Goal: Complete application form

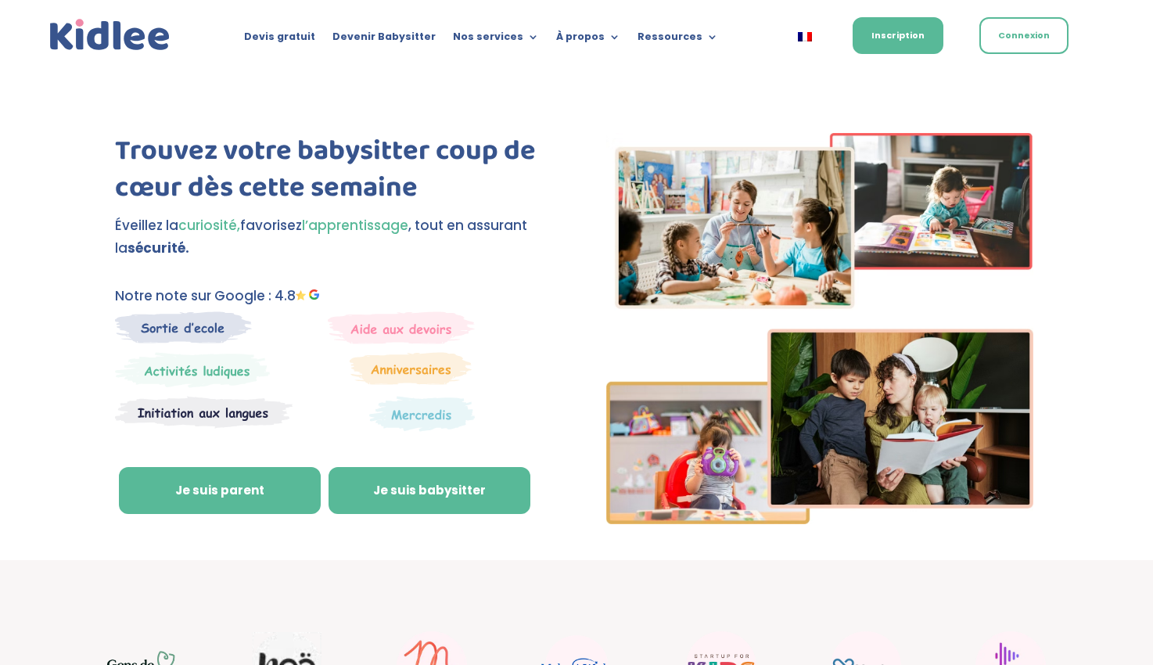
click at [401, 493] on link "Je suis babysitter" at bounding box center [429, 490] width 202 height 47
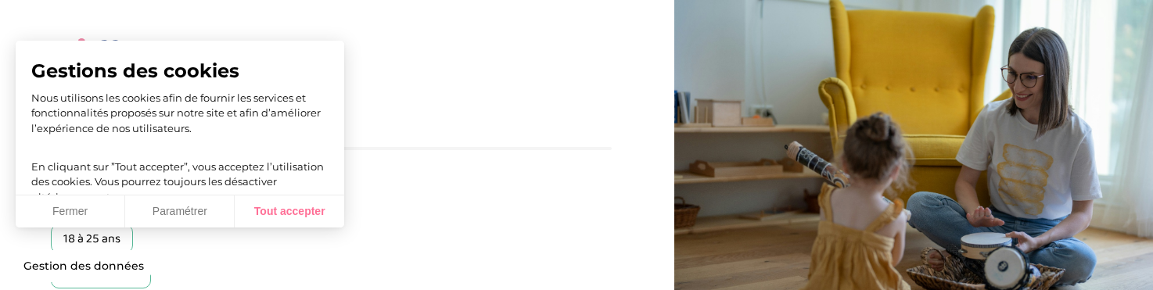
click at [271, 207] on button "Tout accepter" at bounding box center [289, 211] width 109 height 33
checkbox input "true"
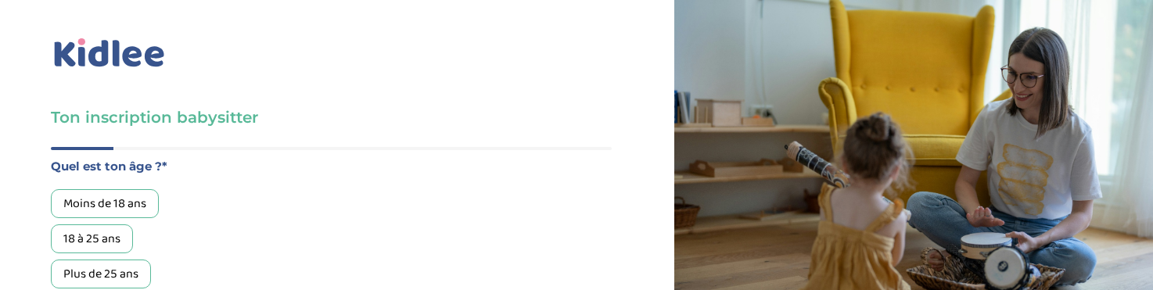
scroll to position [37, 0]
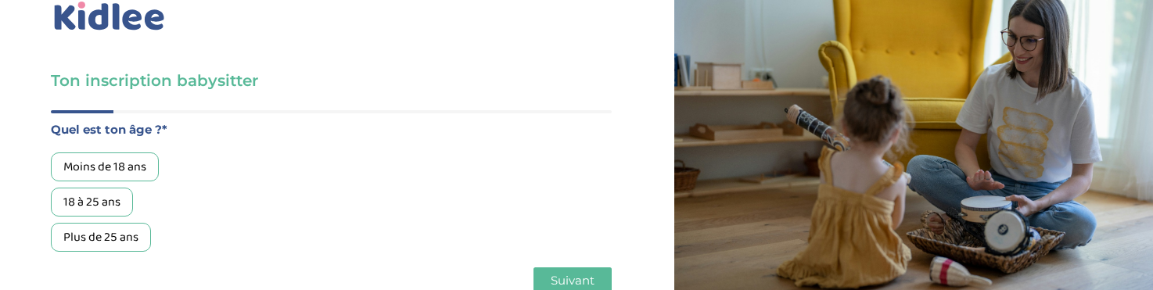
click at [136, 235] on div "Plus de 25 ans" at bounding box center [101, 237] width 100 height 29
click at [558, 277] on span "Suivant" at bounding box center [573, 280] width 44 height 15
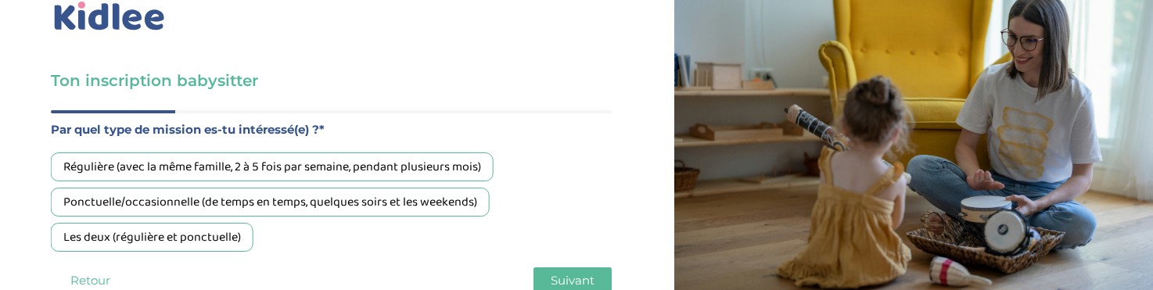
click at [216, 210] on div "Ponctuelle/occasionnelle (de temps en temps, quelques soirs et les weekends)" at bounding box center [270, 202] width 439 height 29
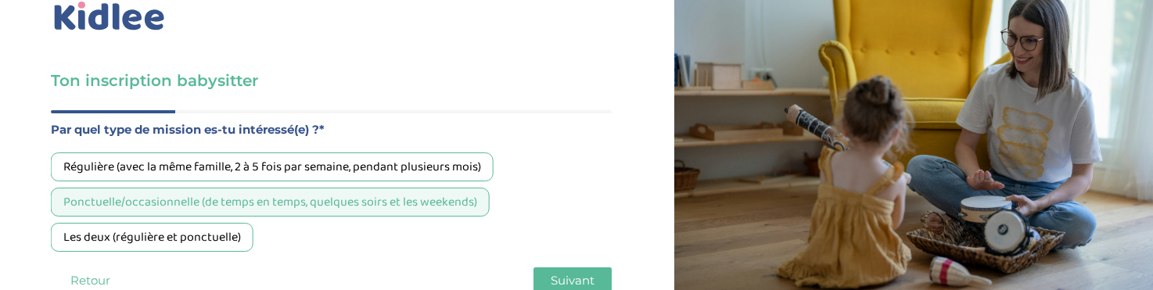
click at [574, 264] on div "Quel est ton âge ?* Moins de 18 ans 18 à 25 ans Plus de 25 ans Par quel type de…" at bounding box center [331, 209] width 561 height 199
click at [570, 271] on button "Suivant" at bounding box center [572, 280] width 78 height 27
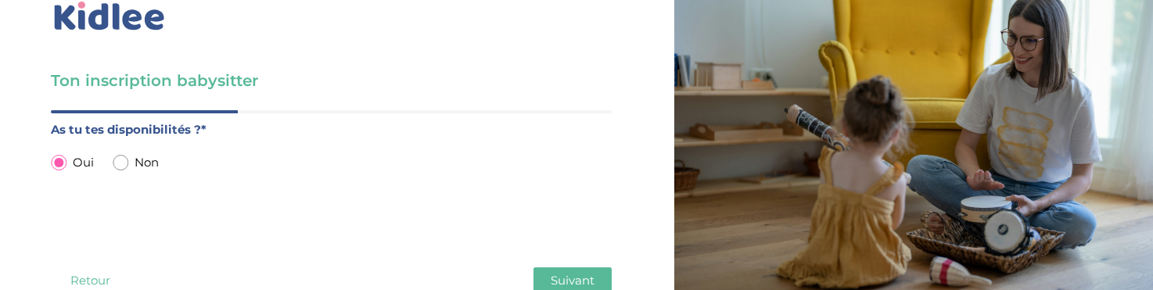
click at [541, 274] on button "Suivant" at bounding box center [572, 280] width 78 height 27
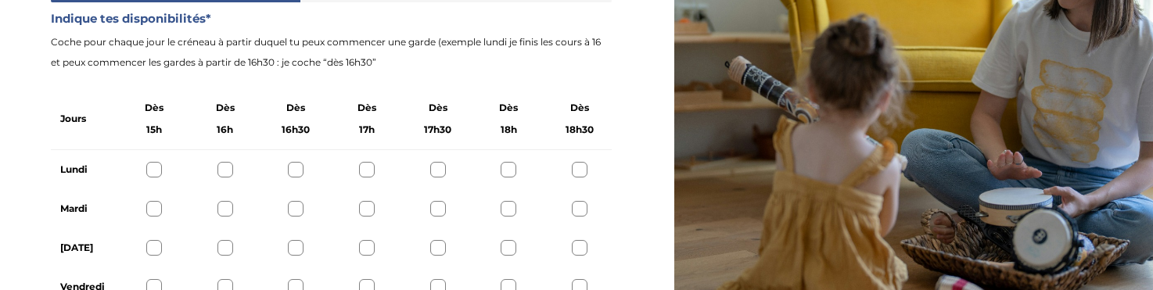
scroll to position [166, 0]
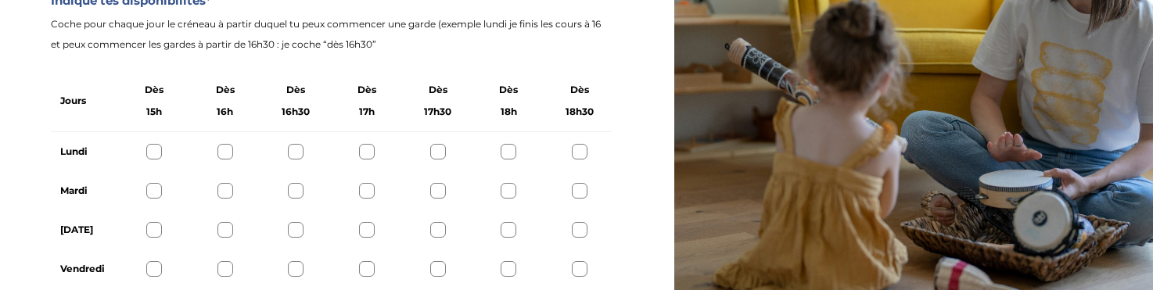
click at [296, 185] on div at bounding box center [296, 191] width 16 height 16
click at [504, 184] on div at bounding box center [508, 191] width 16 height 16
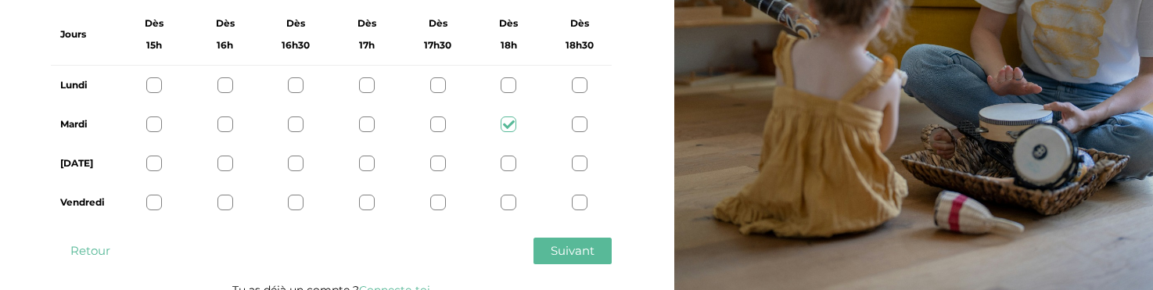
scroll to position [240, 0]
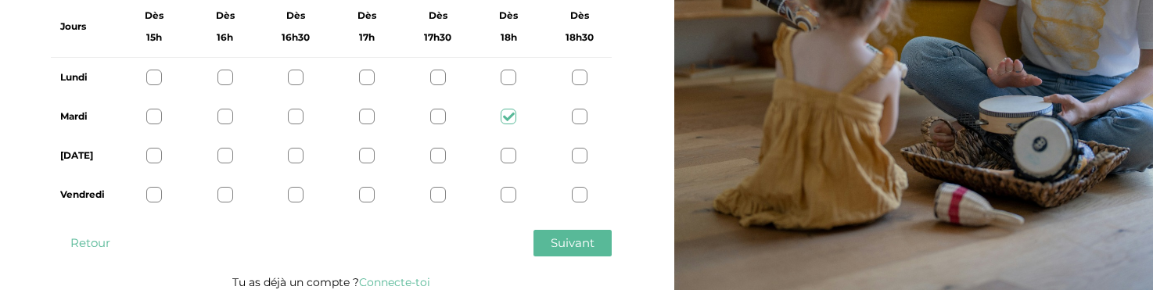
click at [583, 117] on div at bounding box center [580, 117] width 16 height 16
click at [566, 241] on span "Suivant" at bounding box center [573, 242] width 44 height 15
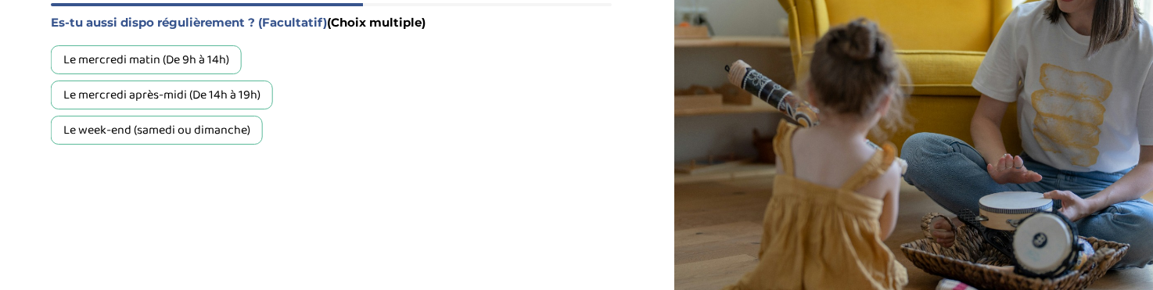
scroll to position [115, 0]
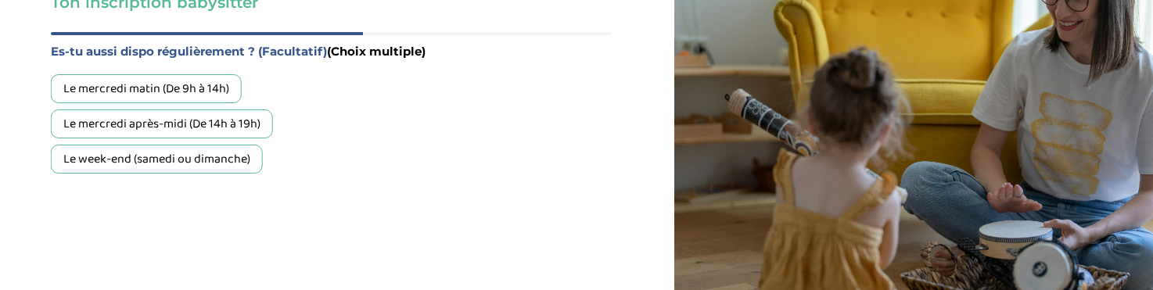
click at [193, 164] on div "Le week-end (samedi ou dimanche)" at bounding box center [157, 159] width 212 height 29
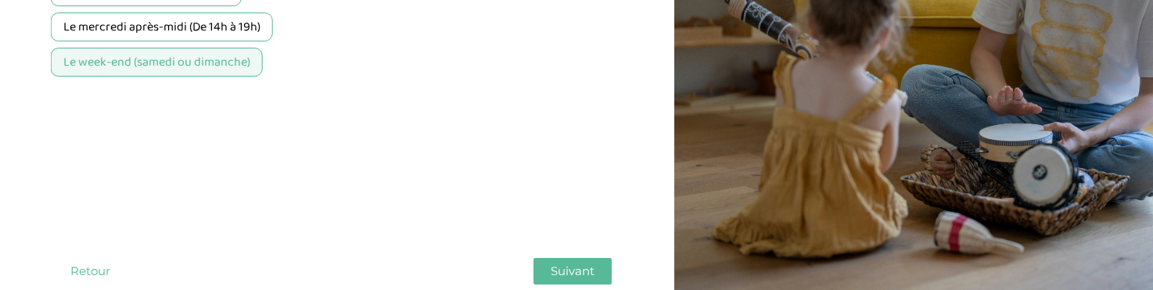
scroll to position [218, 0]
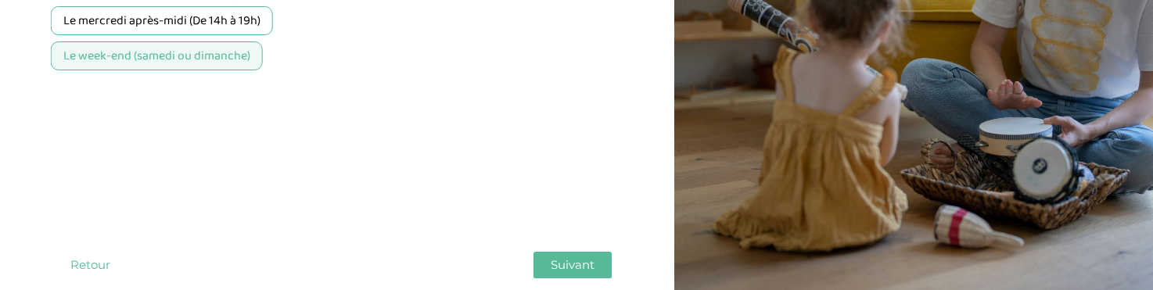
click at [540, 262] on button "Suivant" at bounding box center [572, 265] width 78 height 27
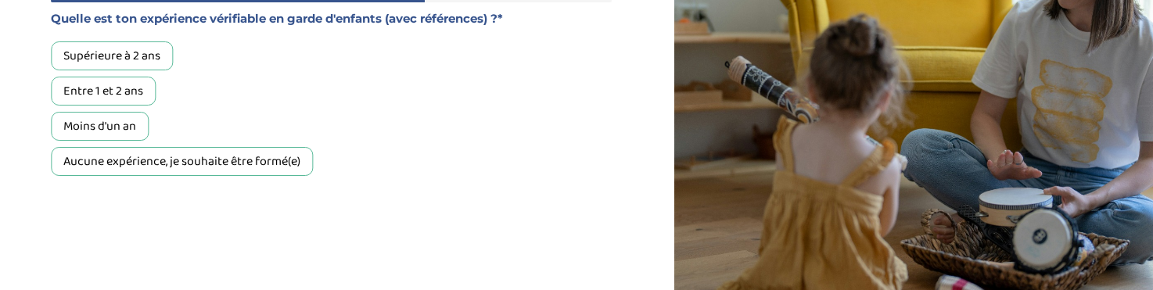
scroll to position [141, 0]
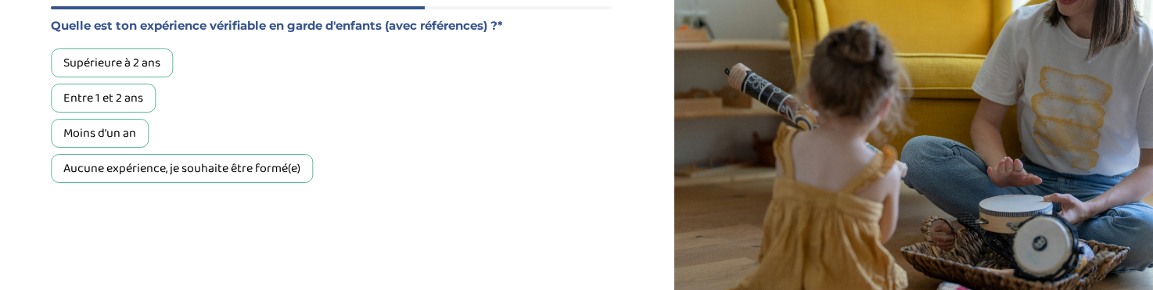
click at [272, 175] on div "Aucune expérience, je souhaite être formé(e)" at bounding box center [182, 168] width 262 height 29
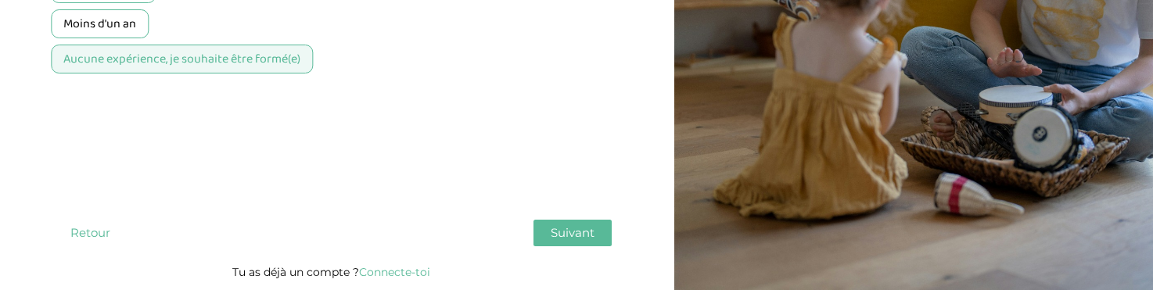
scroll to position [250, 0]
click at [565, 238] on span "Suivant" at bounding box center [573, 232] width 44 height 15
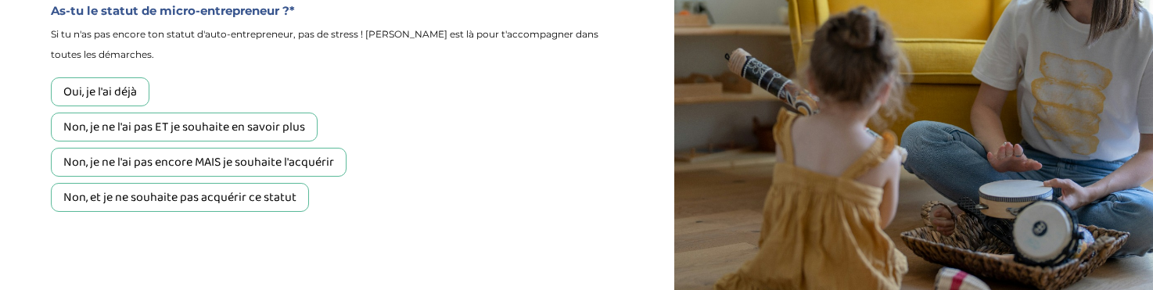
scroll to position [154, 0]
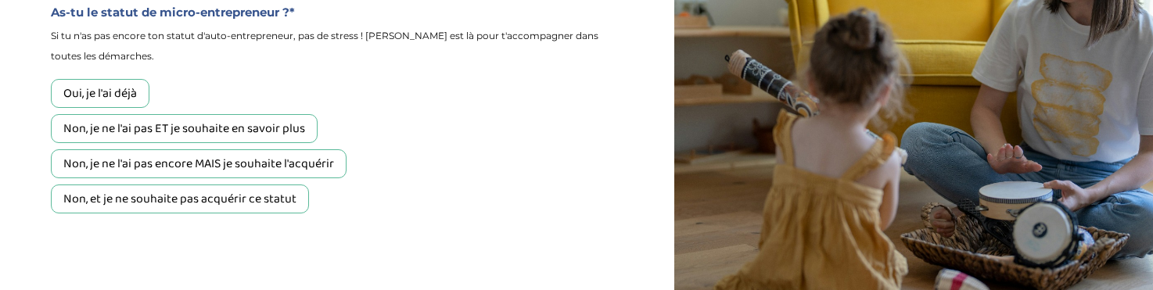
click at [199, 131] on div "Non, je ne l'ai pas ET je souhaite en savoir plus" at bounding box center [184, 128] width 267 height 29
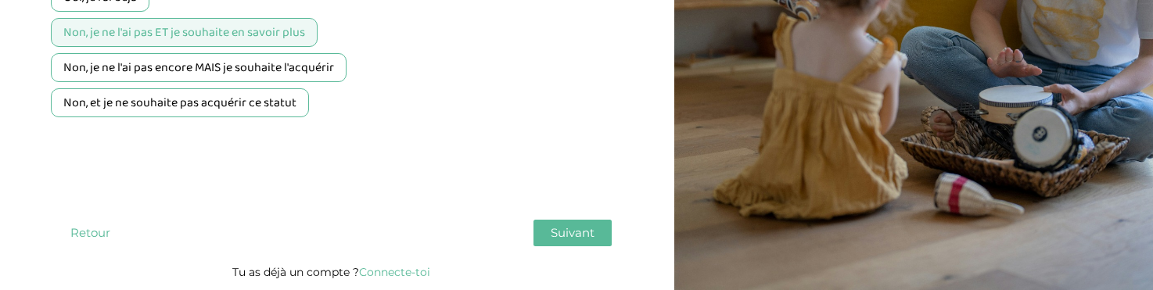
scroll to position [250, 0]
click at [572, 235] on span "Suivant" at bounding box center [573, 232] width 44 height 15
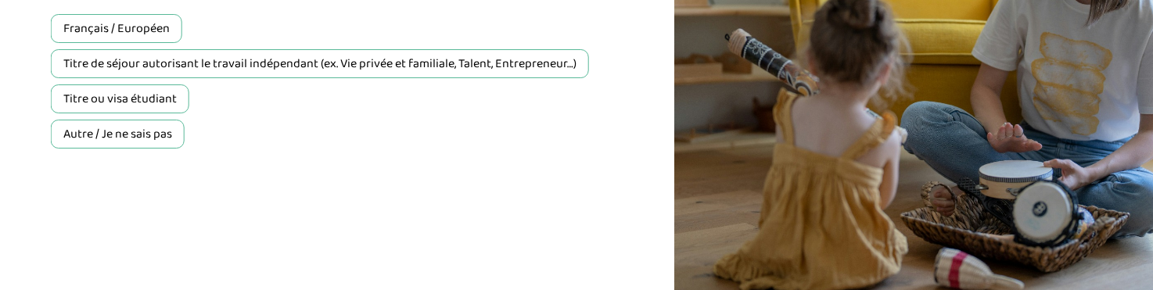
scroll to position [174, 0]
click at [171, 98] on div "Titre ou visa étudiant" at bounding box center [120, 99] width 138 height 29
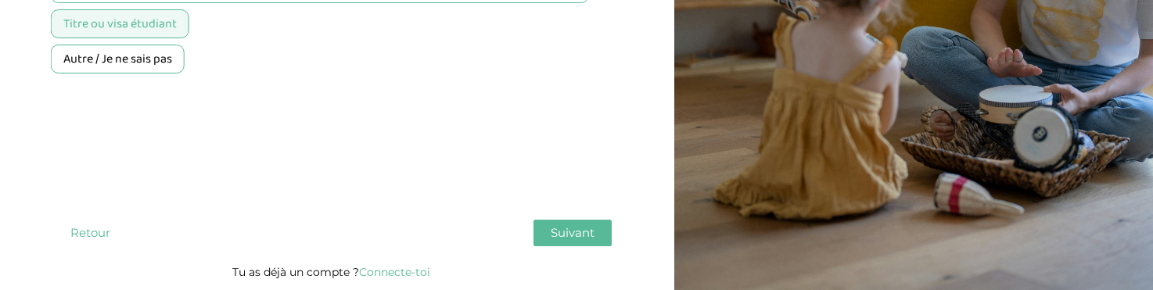
scroll to position [250, 0]
click at [554, 232] on span "Suivant" at bounding box center [573, 232] width 44 height 15
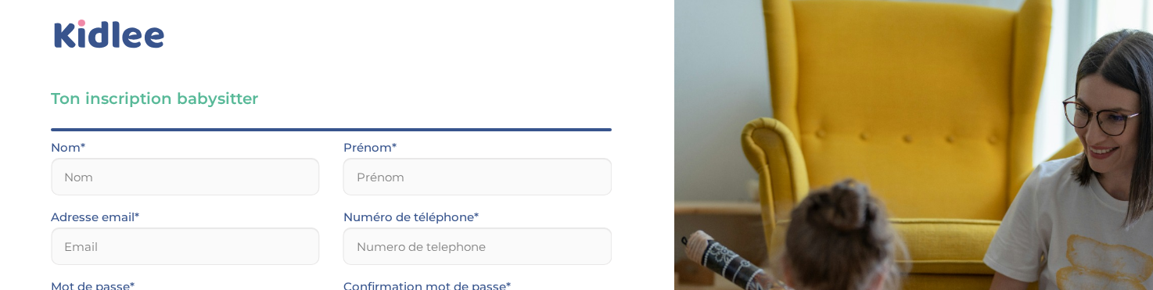
scroll to position [2, 0]
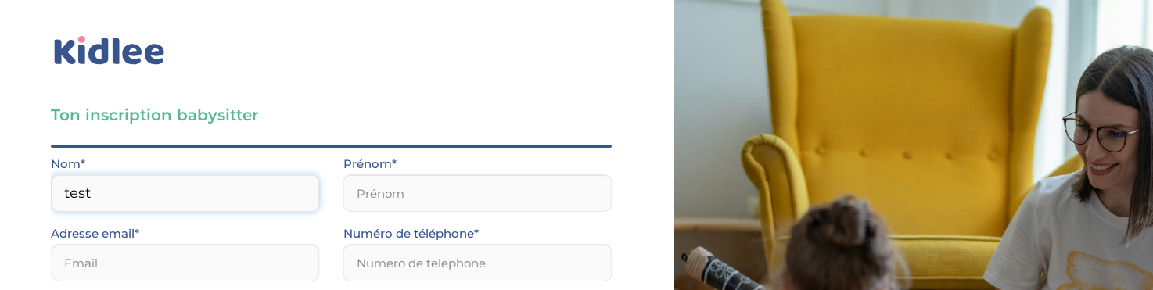
type input "test"
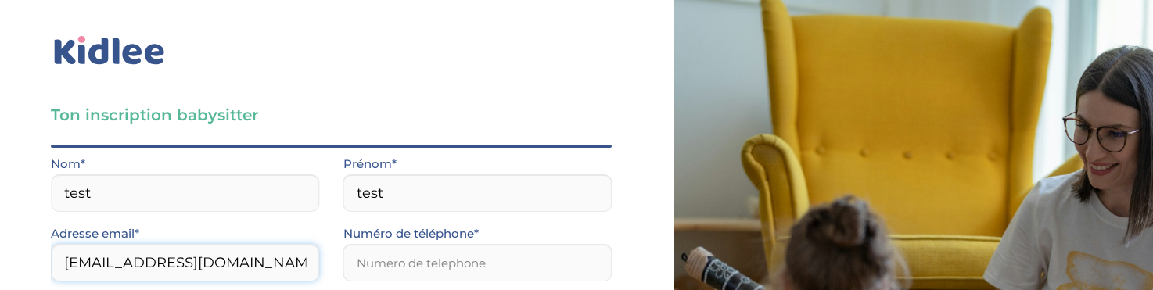
click at [105, 263] on input "test123@gmail.com" at bounding box center [185, 263] width 269 height 38
type input "test12rg3@gmail.com"
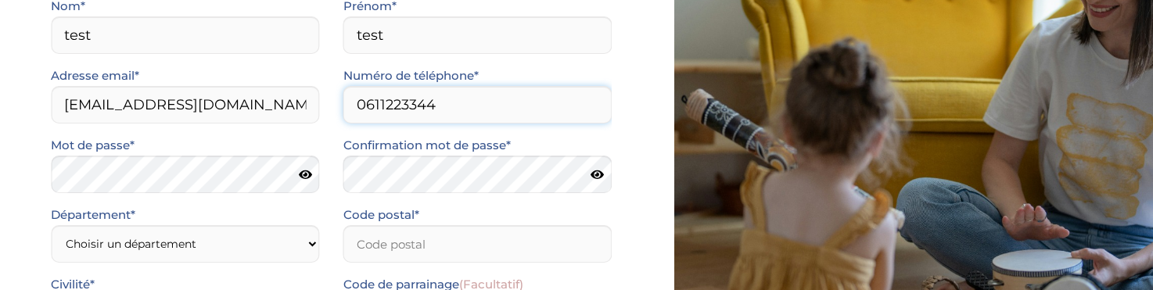
scroll to position [222, 0]
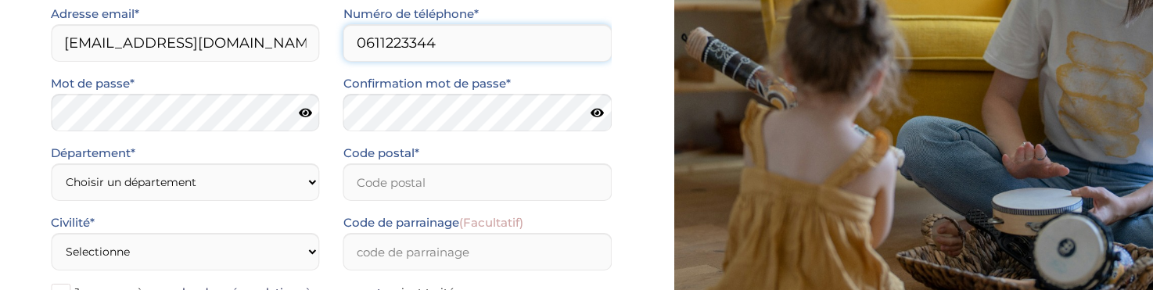
type input "0611223344"
click at [307, 112] on icon at bounding box center [305, 113] width 13 height 12
select select "92"
click at [398, 185] on input "Code postal*" at bounding box center [477, 182] width 269 height 38
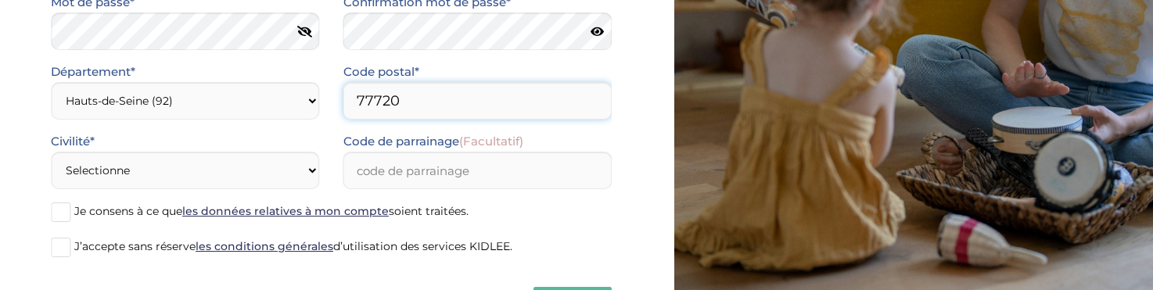
scroll to position [317, 0]
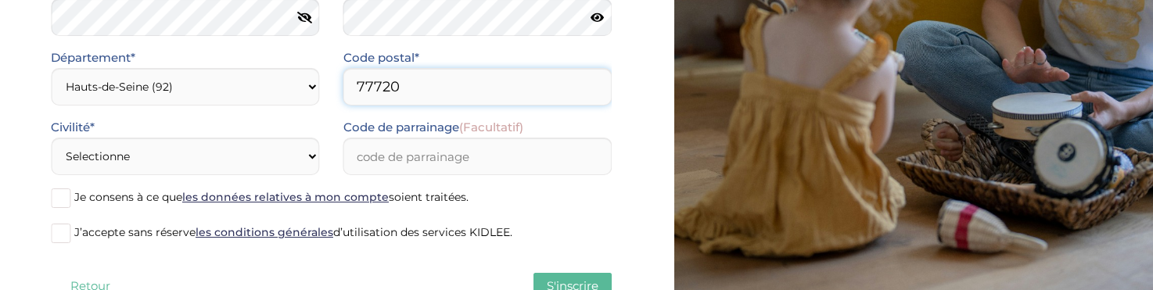
type input "77720"
select select "0"
click at [417, 173] on input "Code de parrainage (Facultatif)" at bounding box center [477, 157] width 269 height 38
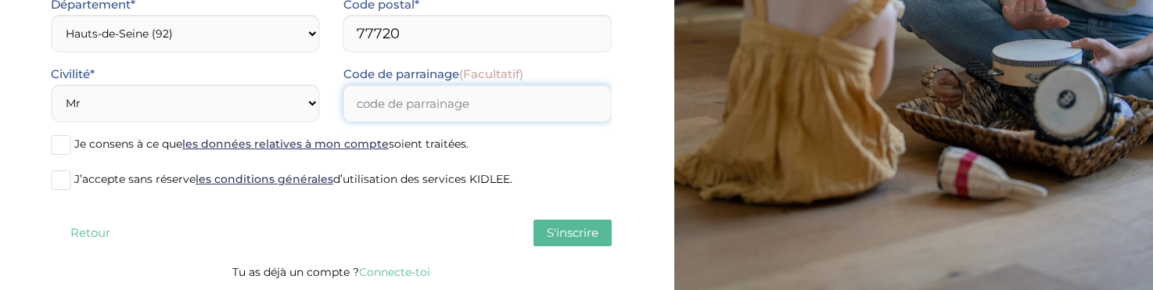
scroll to position [371, 0]
click at [55, 152] on span at bounding box center [61, 145] width 20 height 20
click at [0, 0] on input "Je consens à ce que les données relatives à mon compte soient traitées." at bounding box center [0, 0] width 0 height 0
click at [55, 182] on span at bounding box center [61, 180] width 20 height 20
click at [0, 0] on input "J’accepte sans réserve les conditions générales d’utilisation des services KIDL…" at bounding box center [0, 0] width 0 height 0
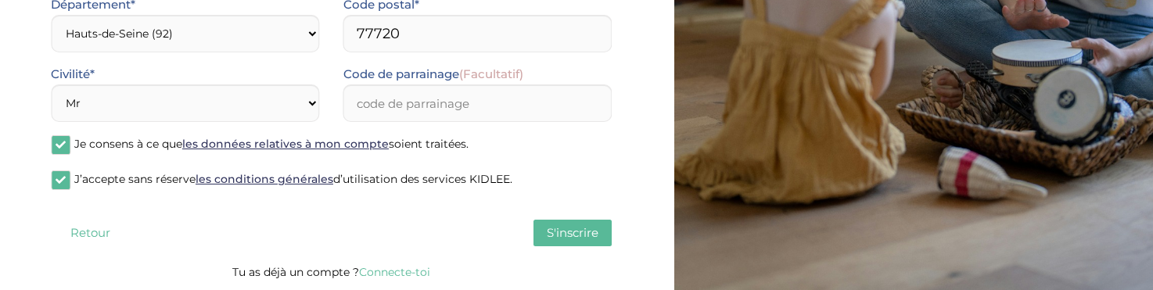
click at [569, 233] on span "S'inscrire" at bounding box center [573, 232] width 52 height 15
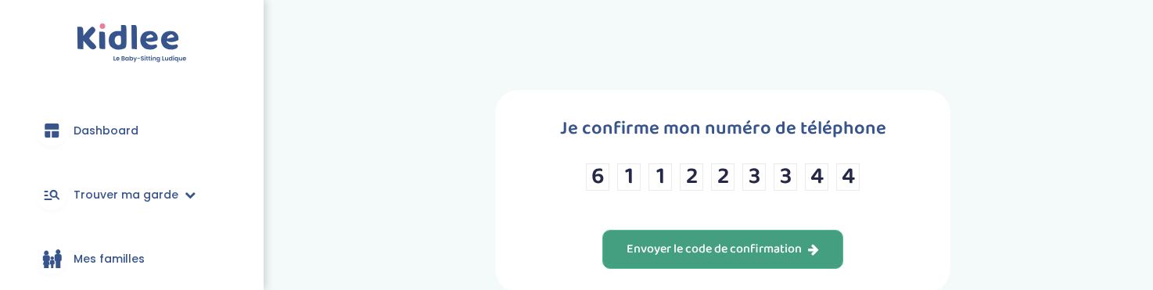
click at [680, 259] on div "Envoyer le code de confirmation" at bounding box center [722, 250] width 192 height 18
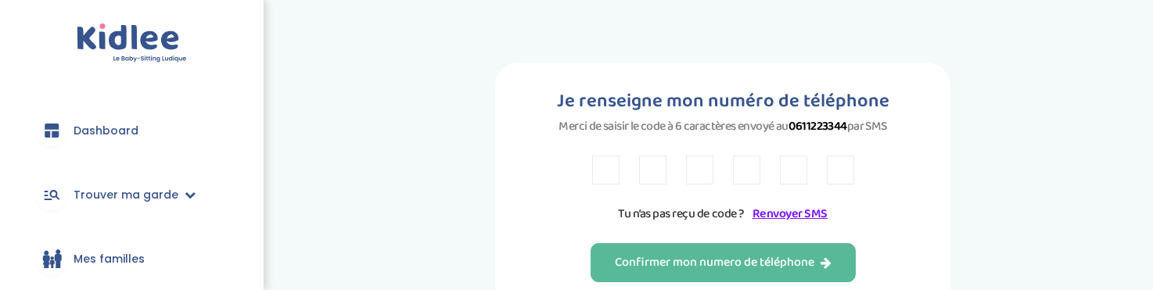
scroll to position [29, 0]
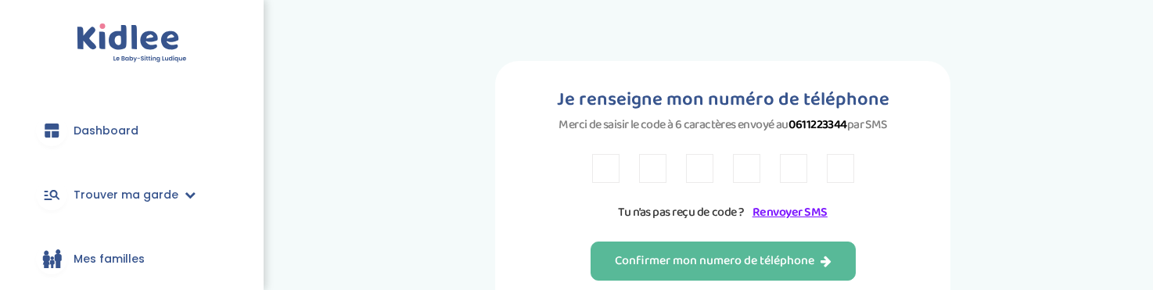
click at [611, 181] on input "text" at bounding box center [605, 168] width 27 height 29
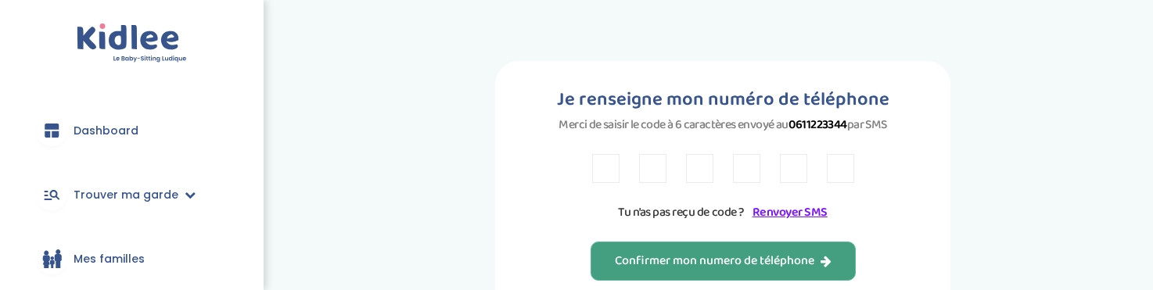
click at [759, 266] on div "Confirmer mon numero de téléphone" at bounding box center [723, 262] width 217 height 18
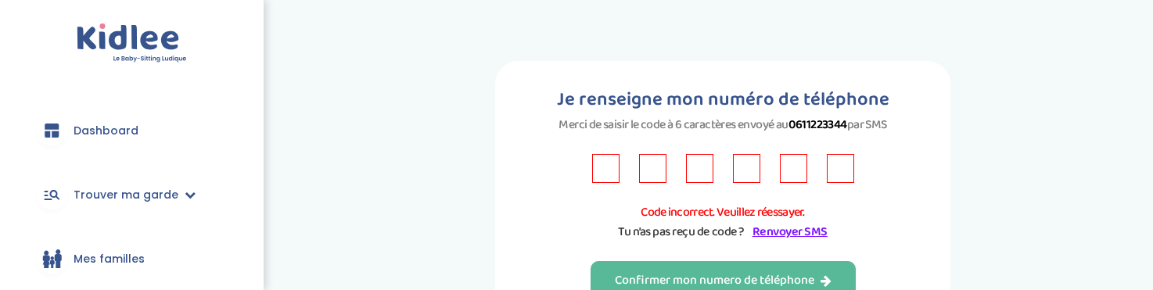
click at [624, 165] on div at bounding box center [723, 168] width 262 height 29
click at [610, 165] on input "text" at bounding box center [605, 168] width 27 height 29
type input "0"
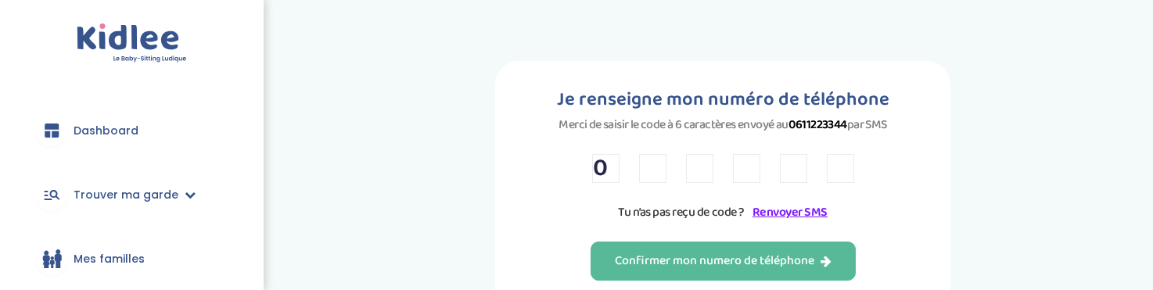
type input "6"
type input "8"
type input "0"
type input "7"
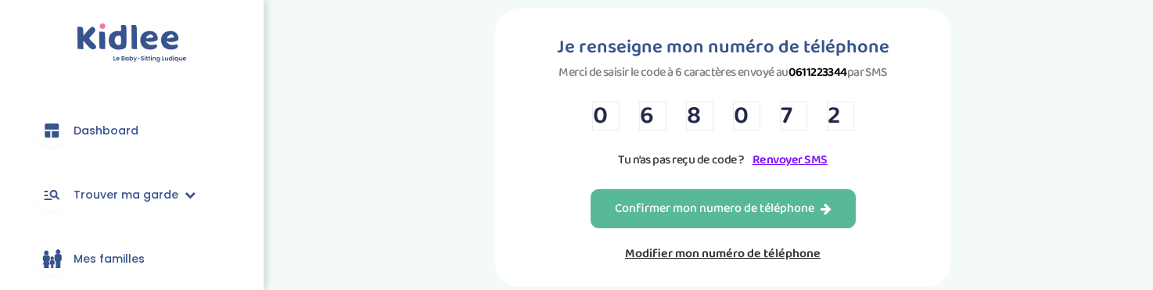
scroll to position [114, 0]
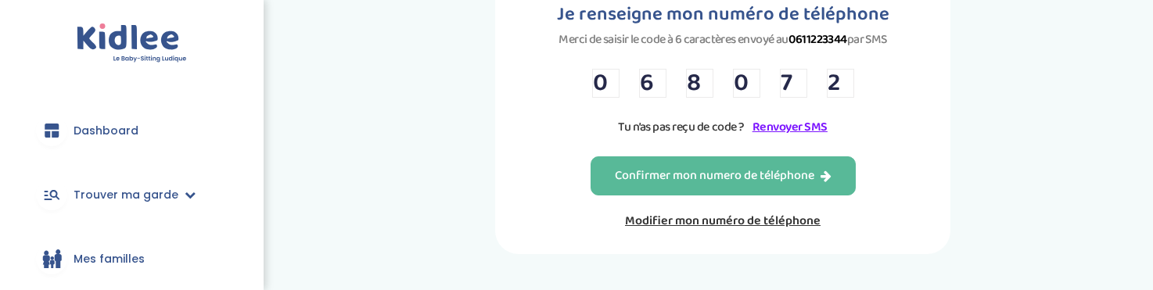
type input "2"
click at [656, 231] on link "Modifier mon numéro de téléphone" at bounding box center [722, 221] width 265 height 20
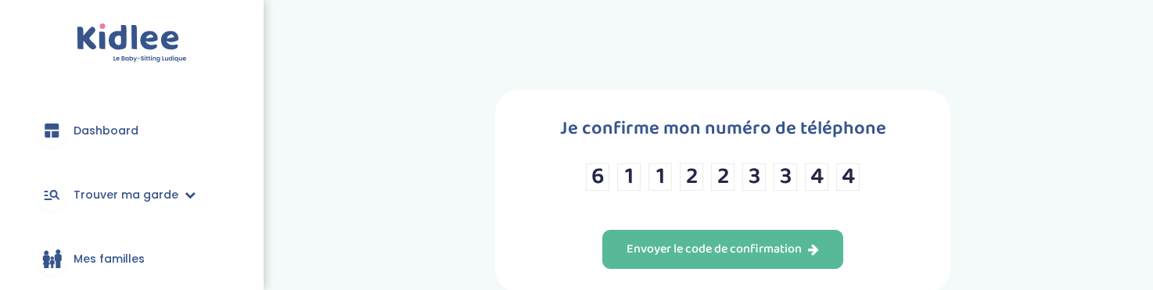
click at [604, 183] on input "6" at bounding box center [597, 176] width 23 height 27
drag, startPoint x: 855, startPoint y: 185, endPoint x: 612, endPoint y: 185, distance: 243.2
click at [612, 185] on div "6 1 1 2 2 3 3 4 4" at bounding box center [723, 176] width 274 height 27
type input "8"
type input "0"
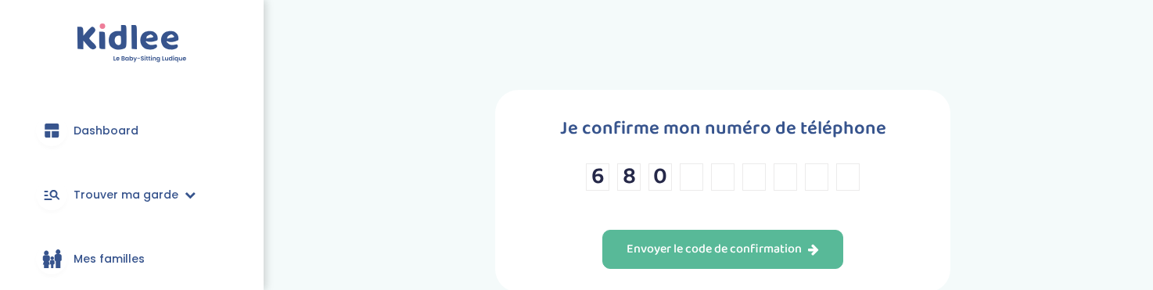
type input "7"
type input "2"
type input "7"
type input "0"
type input "9"
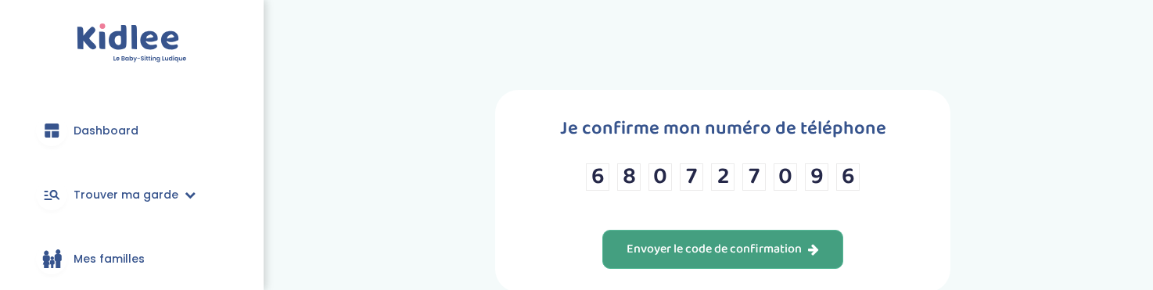
type input "6"
click at [669, 253] on div "Envoyer le code de confirmation" at bounding box center [722, 250] width 192 height 18
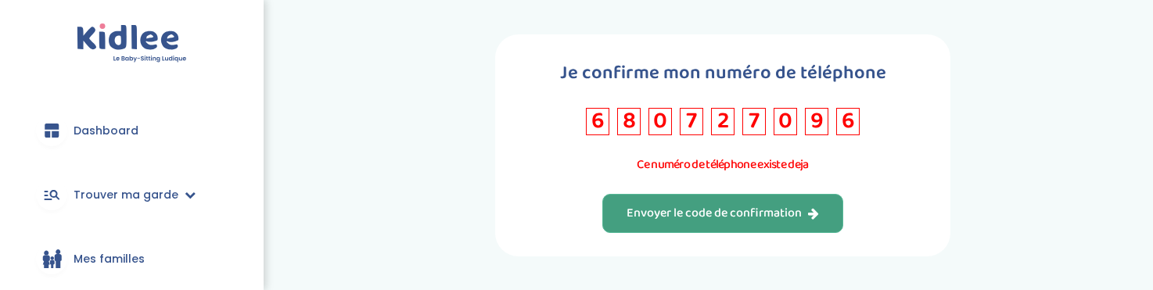
scroll to position [57, 0]
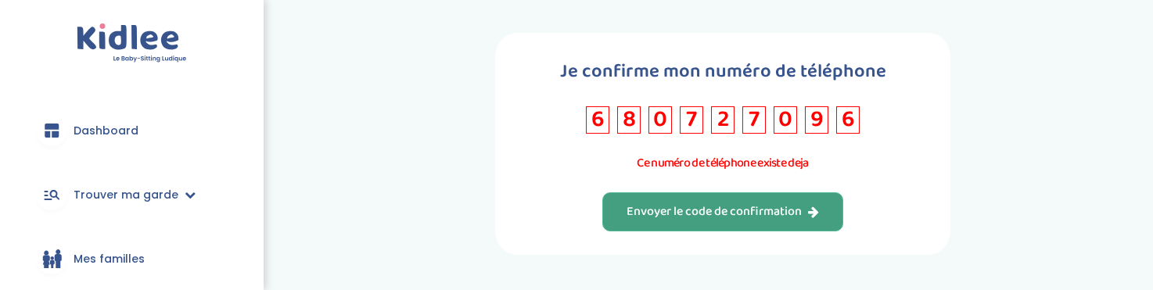
click at [857, 130] on input "6" at bounding box center [847, 119] width 23 height 27
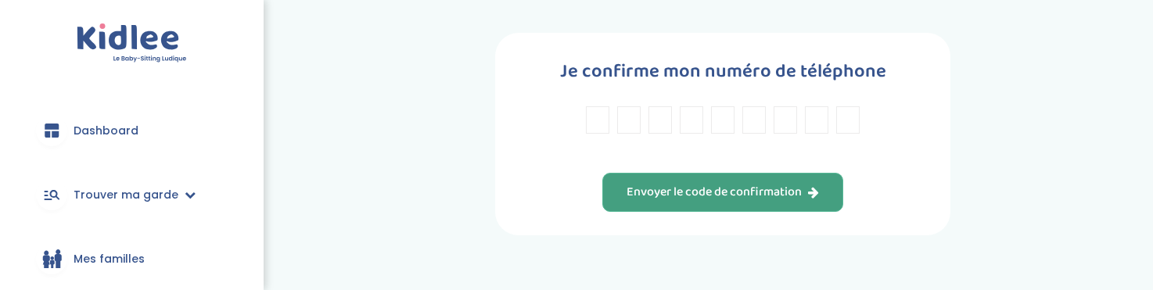
type input "0"
type input "6"
type input "8"
type input "0"
type input "7"
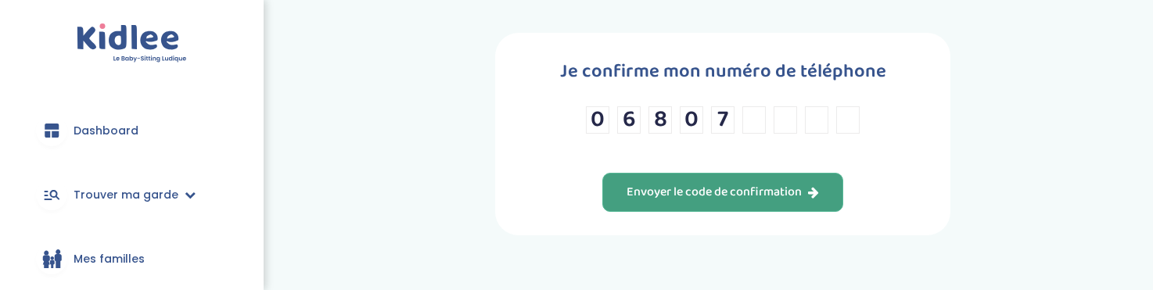
type input "2"
type input "7"
type input "0"
type input "9"
type input "6"
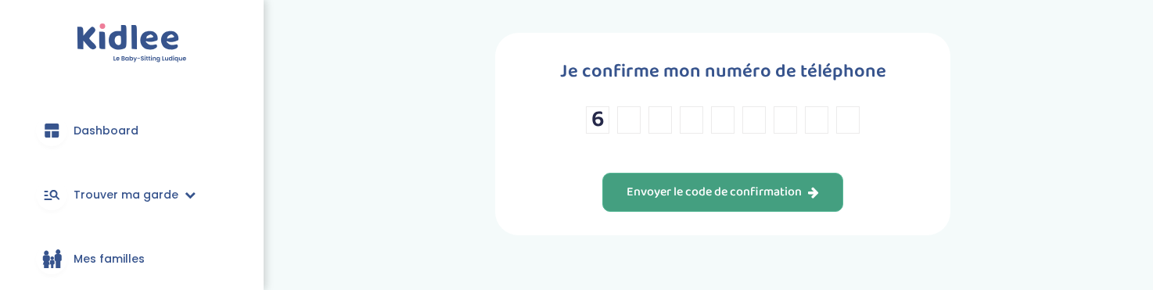
type input "8"
type input "0"
type input "7"
type input "2"
type input "7"
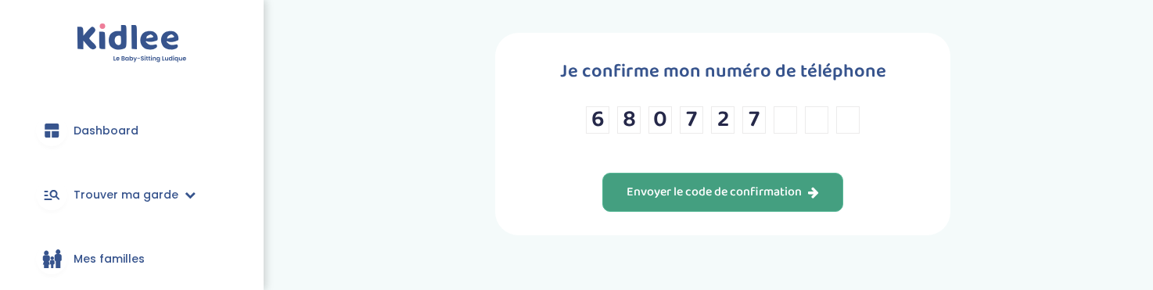
type input "0"
type input "9"
type input "6"
click at [630, 177] on div "Je confirme mon numéro de téléphone 6 8 0 7 2 7 0 9 6 Envoyer le code de confir…" at bounding box center [722, 134] width 455 height 203
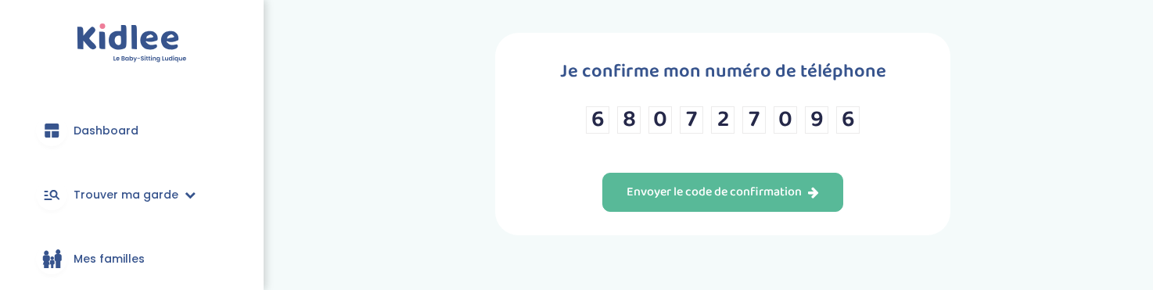
click at [632, 201] on div "Envoyer le code de confirmation" at bounding box center [722, 193] width 192 height 18
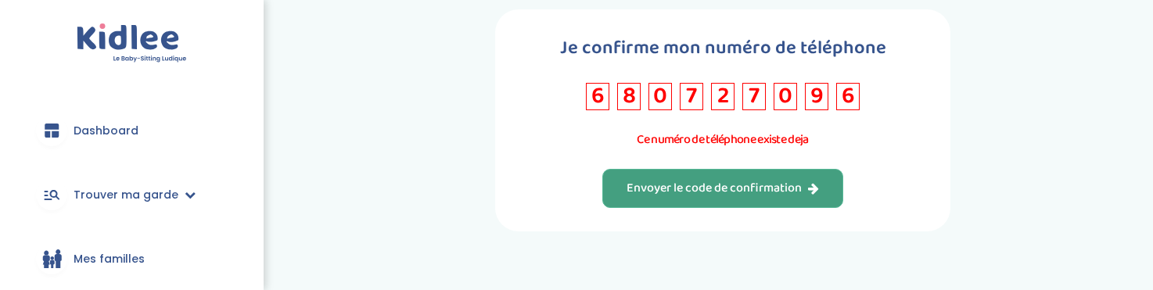
scroll to position [63, 0]
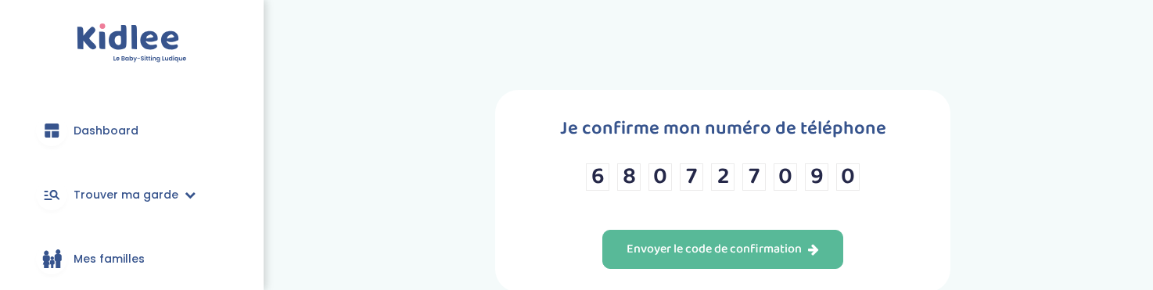
click at [845, 181] on input "0" at bounding box center [847, 176] width 23 height 27
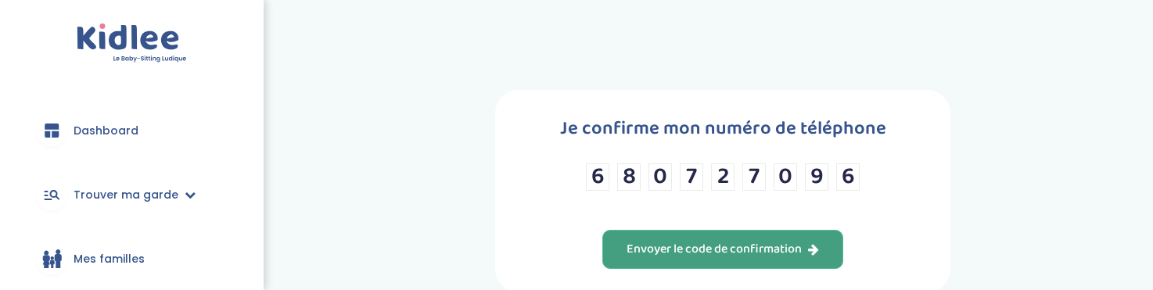
type input "6"
click at [802, 246] on button "Envoyer le code de confirmation" at bounding box center [722, 249] width 241 height 39
